Goal: Navigation & Orientation: Find specific page/section

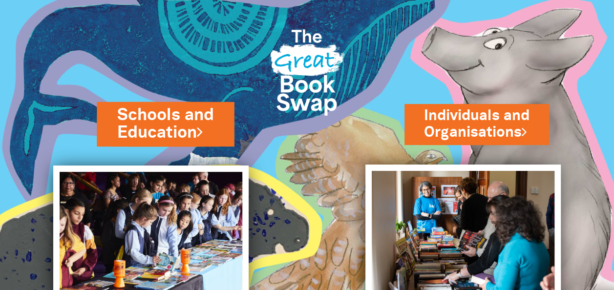
click at [173, 122] on link "Schools and Education" at bounding box center [165, 123] width 96 height 41
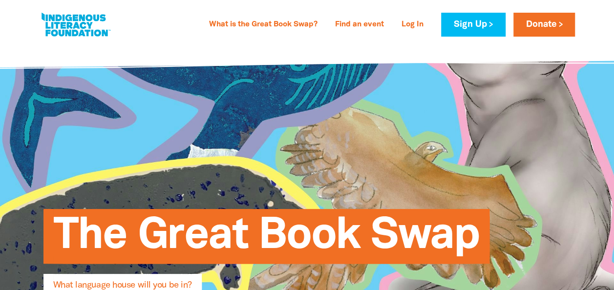
click at [578, 44] on div "What is the Great Book Swap? Find an event Log In Sign Up Donate What is the Gr…" at bounding box center [307, 22] width 614 height 44
click at [64, 28] on link at bounding box center [75, 25] width 73 height 30
click at [78, 35] on link at bounding box center [75, 25] width 73 height 30
